Goal: Transaction & Acquisition: Subscribe to service/newsletter

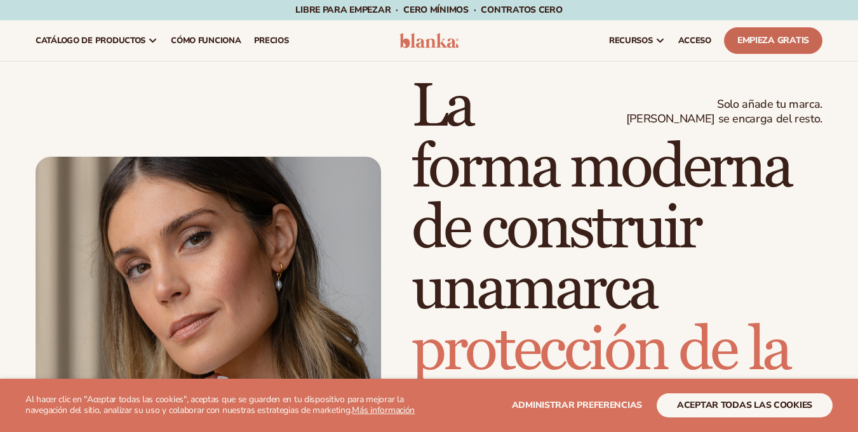
click at [767, 36] on font "Empieza gratis" at bounding box center [773, 40] width 72 height 12
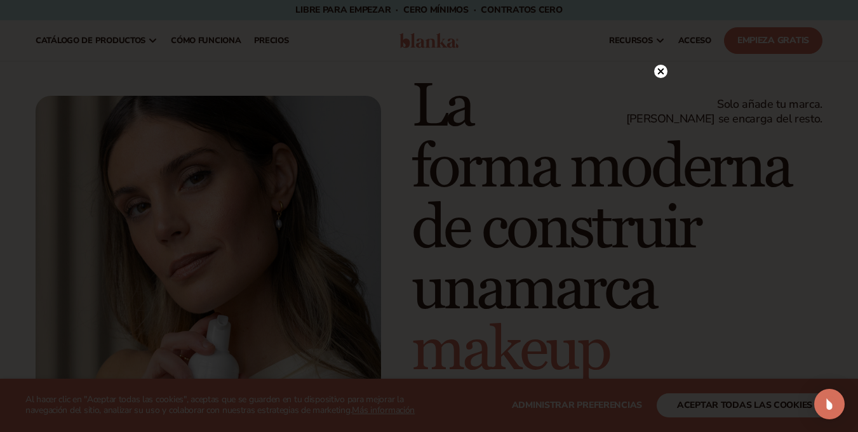
click at [661, 67] on circle at bounding box center [660, 71] width 13 height 13
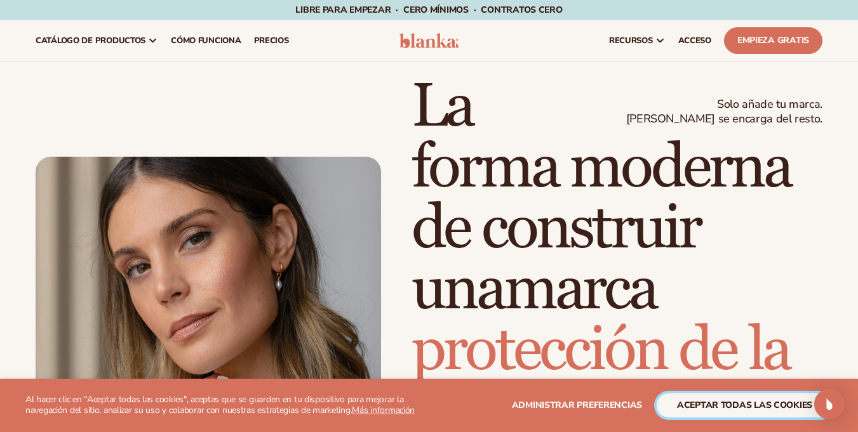
click at [731, 408] on font "aceptar todas las cookies" at bounding box center [744, 405] width 135 height 12
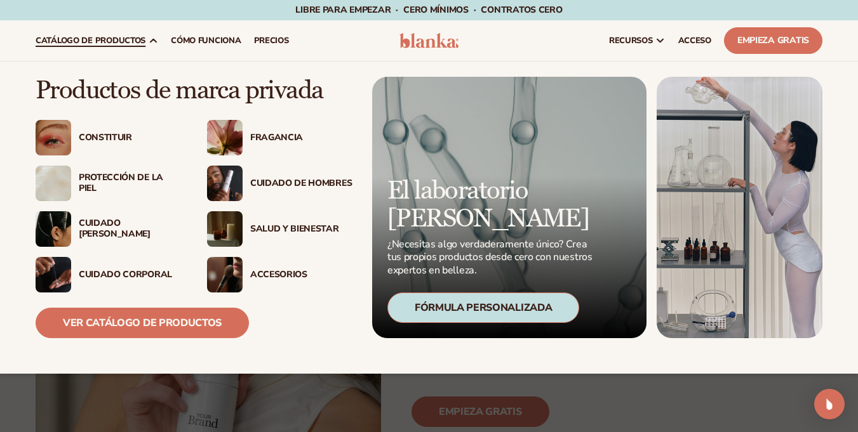
click at [91, 41] on font "catálogo de productos" at bounding box center [91, 40] width 110 height 11
click at [141, 322] on font "Ver catálogo de productos" at bounding box center [142, 323] width 159 height 14
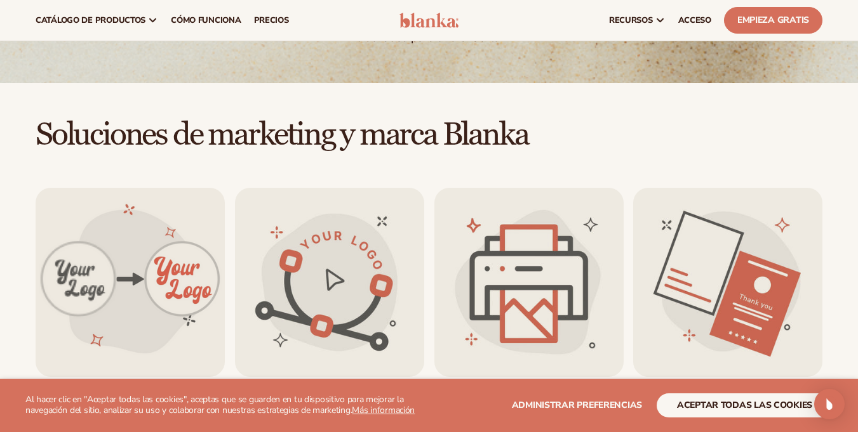
scroll to position [163, 0]
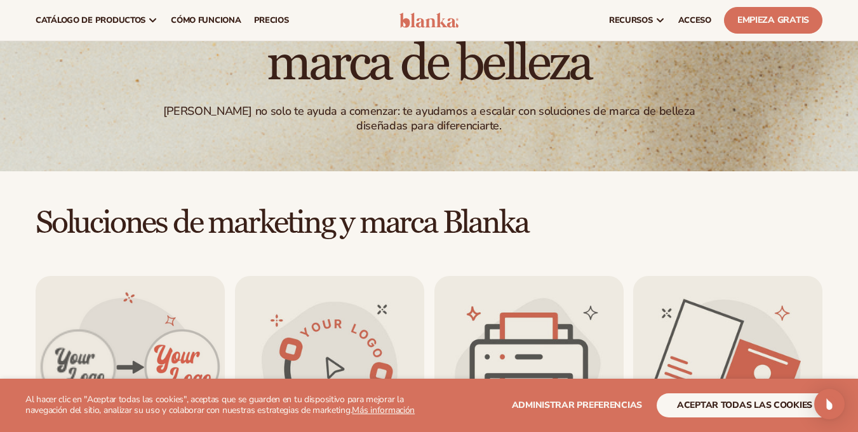
click at [537, 10] on div "recursos conecta tu tienda" at bounding box center [649, 20] width 357 height 41
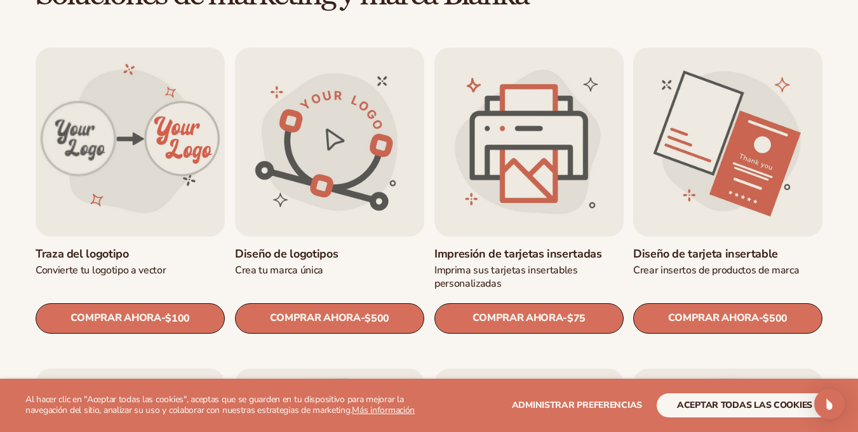
scroll to position [696, 0]
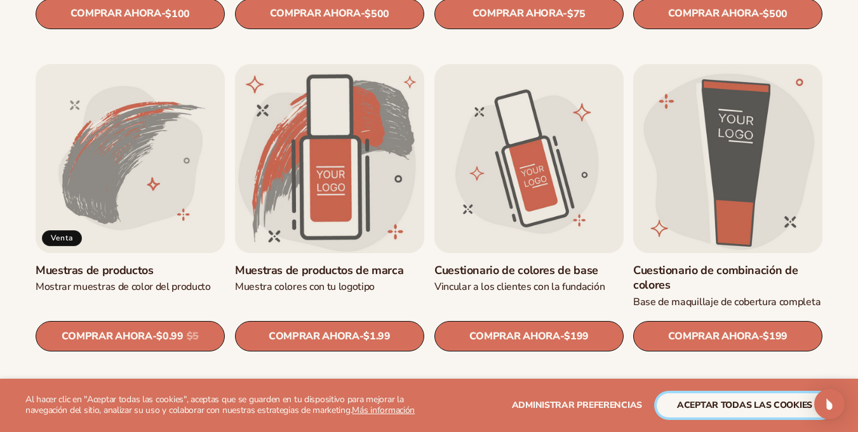
click at [726, 408] on font "aceptar todas las cookies" at bounding box center [744, 405] width 135 height 12
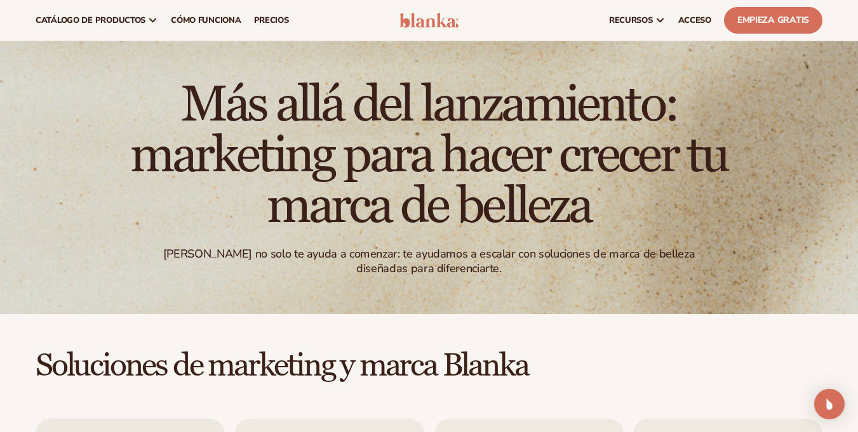
scroll to position [0, 0]
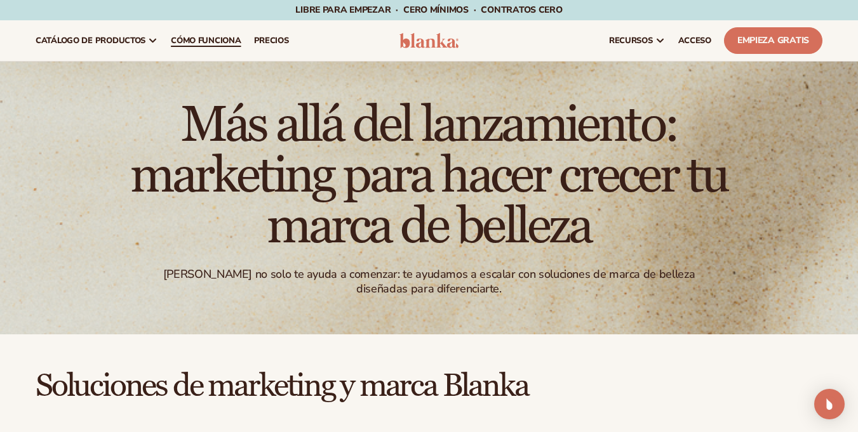
click at [207, 37] on font "Cómo funciona" at bounding box center [206, 40] width 70 height 11
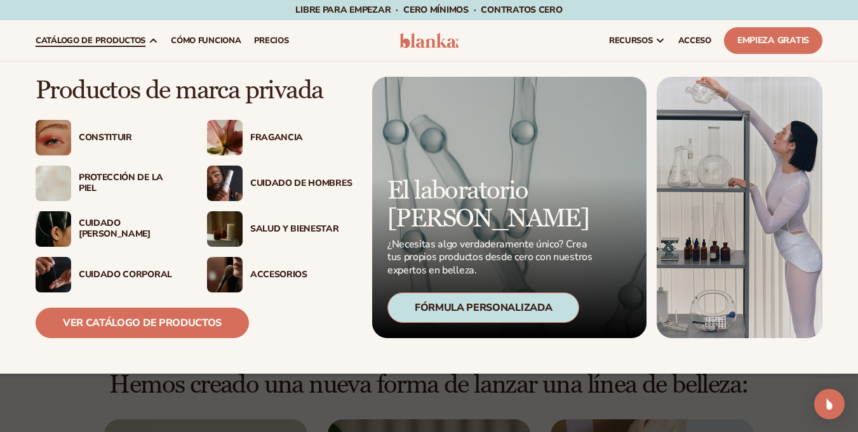
click at [95, 136] on font "Constituir" at bounding box center [105, 137] width 53 height 12
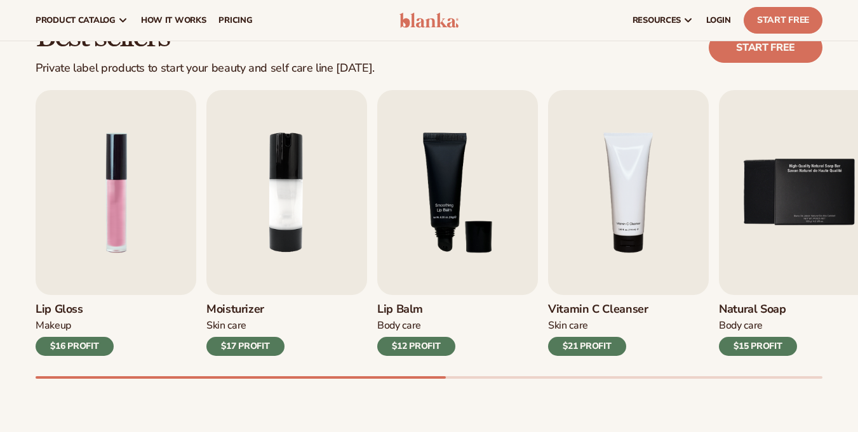
scroll to position [305, 0]
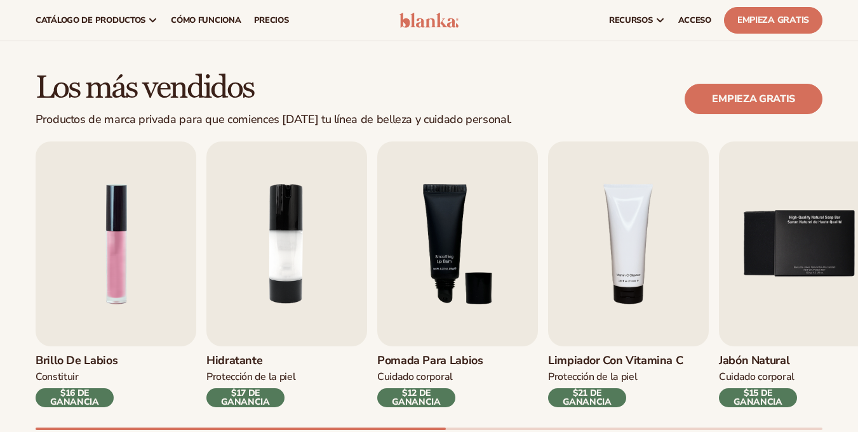
click at [634, 80] on div "Los más vendidos Productos de marca privada para que comiences hoy tu línea de …" at bounding box center [429, 99] width 786 height 55
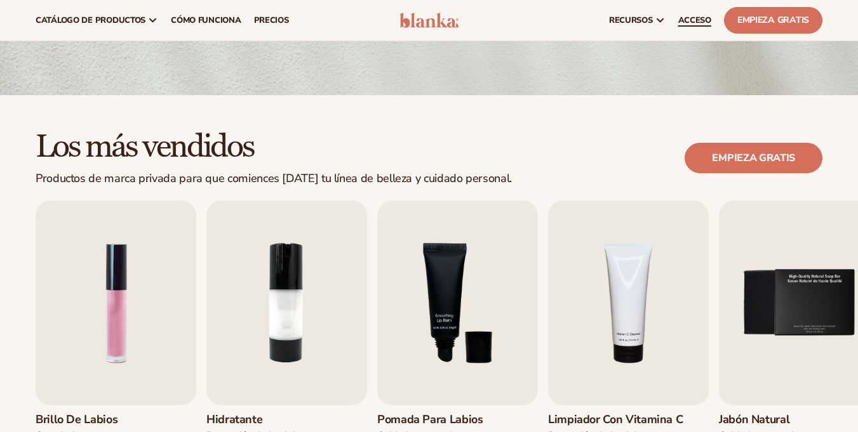
scroll to position [229, 0]
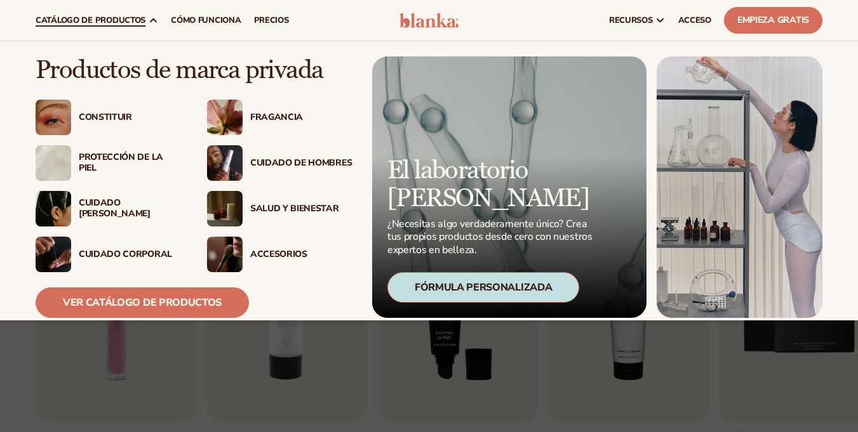
drag, startPoint x: 71, startPoint y: 23, endPoint x: 63, endPoint y: 23, distance: 8.3
click at [71, 23] on font "catálogo de productos" at bounding box center [91, 20] width 110 height 11
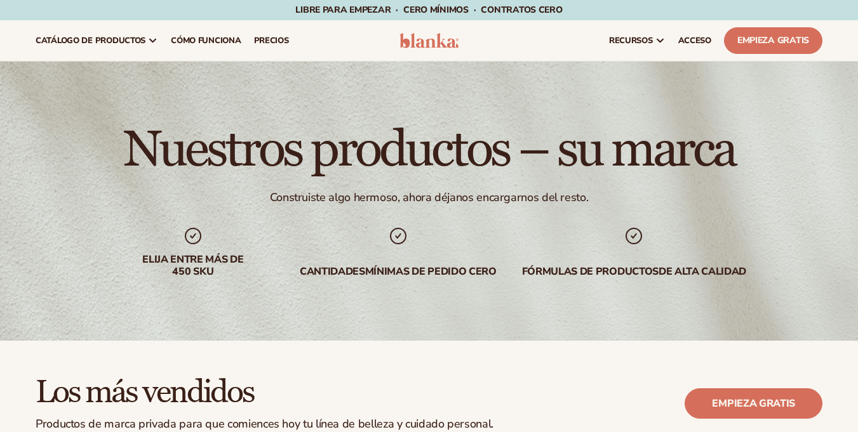
scroll to position [229, 0]
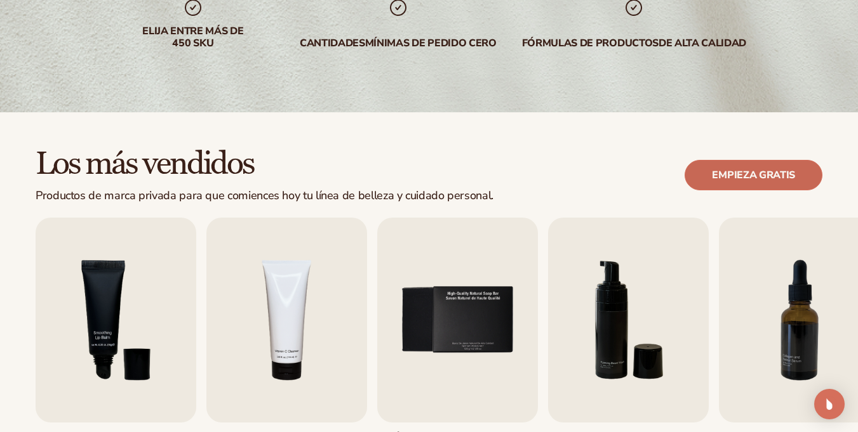
click at [741, 175] on font "Empieza gratis" at bounding box center [753, 175] width 83 height 14
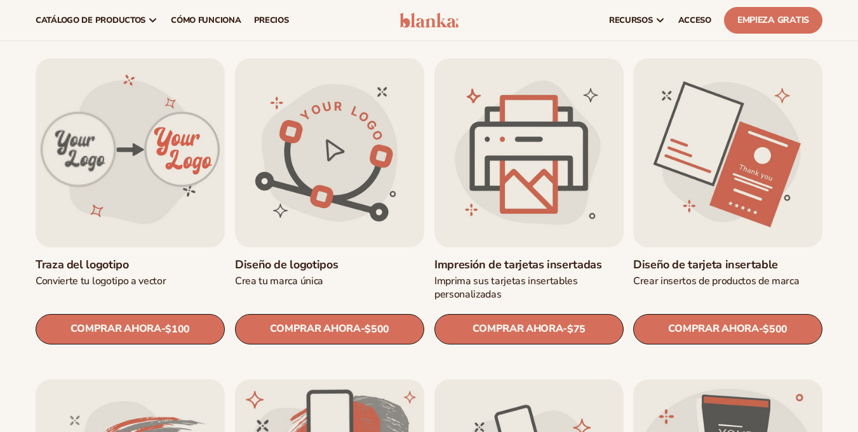
scroll to position [305, 0]
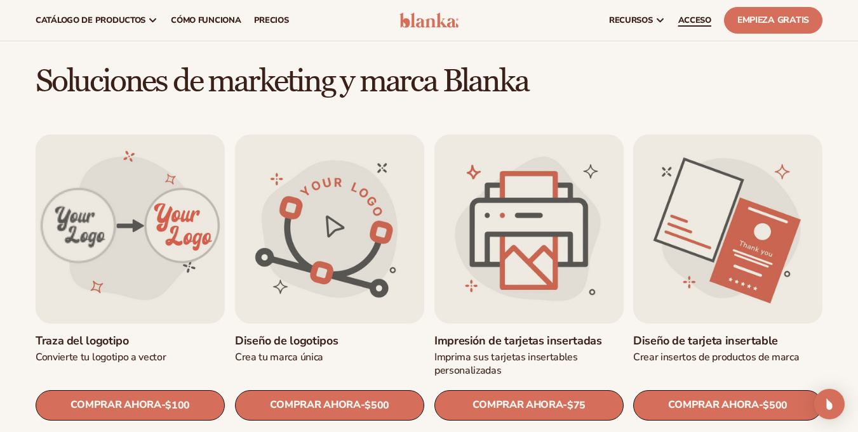
click at [691, 21] on font "ACCESO" at bounding box center [694, 20] width 33 height 11
